Goal: Navigation & Orientation: Understand site structure

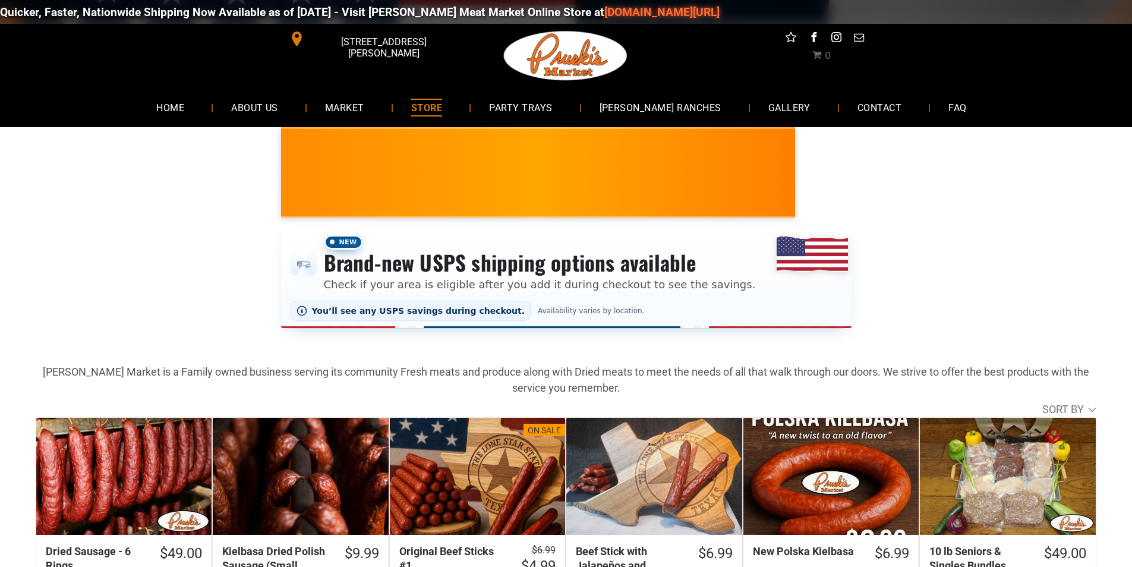
click at [590, 14] on link "[DOMAIN_NAME][URL]" at bounding box center [647, 12] width 115 height 14
drag, startPoint x: 307, startPoint y: 117, endPoint x: 283, endPoint y: 145, distance: 37.1
click at [296, 117] on link "ABOUT US" at bounding box center [254, 107] width 83 height 31
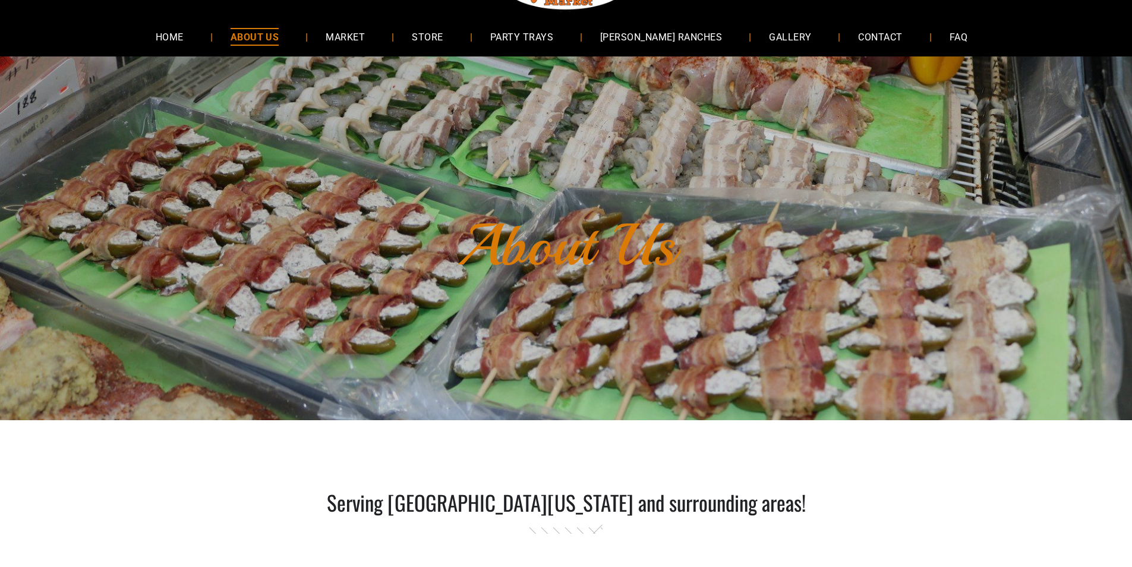
scroll to position [59, 0]
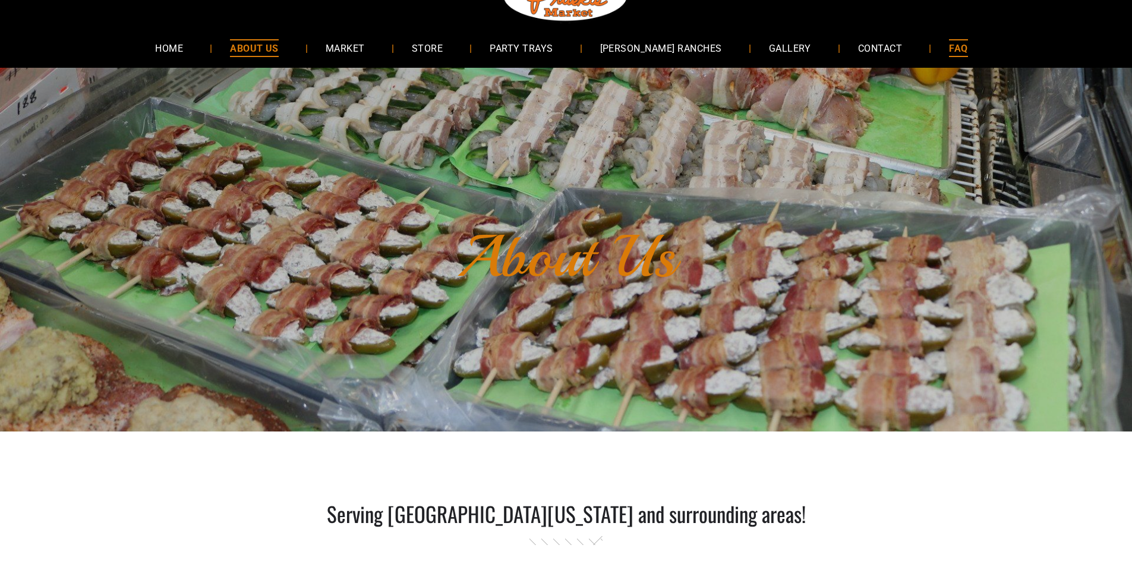
click at [949, 45] on span "FAQ" at bounding box center [958, 47] width 18 height 17
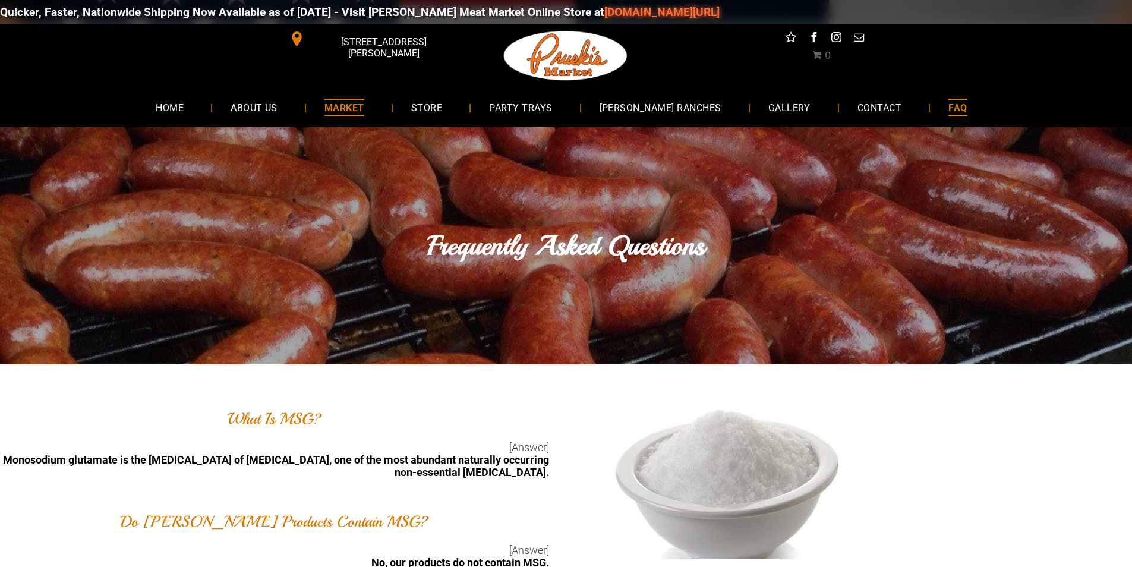
click at [364, 111] on span "MARKET" at bounding box center [344, 107] width 40 height 17
